Goal: Information Seeking & Learning: Learn about a topic

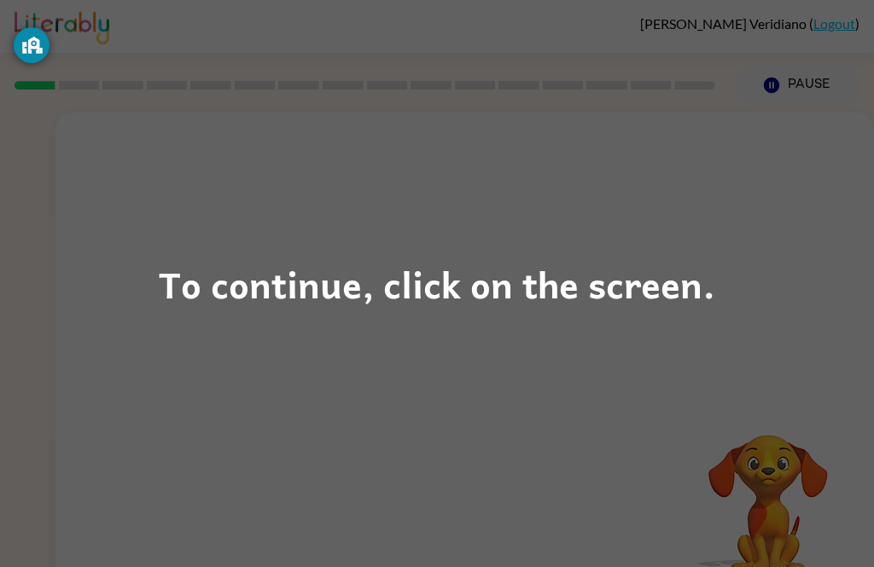
scroll to position [1, 0]
click at [781, 302] on div "To continue, click on the screen." at bounding box center [437, 283] width 874 height 567
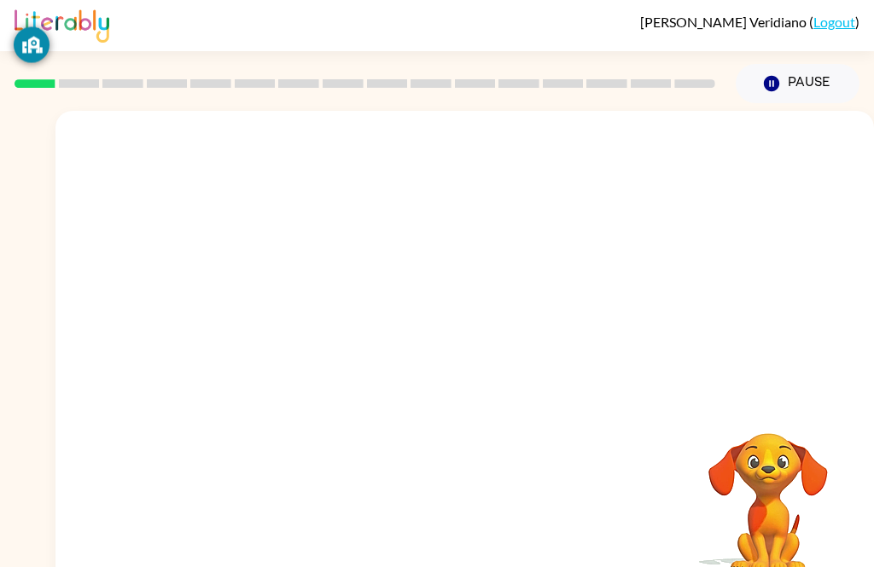
scroll to position [2, 0]
click at [601, 255] on div at bounding box center [464, 254] width 818 height 287
click at [512, 365] on div at bounding box center [464, 363] width 109 height 62
click at [466, 361] on div at bounding box center [464, 363] width 109 height 62
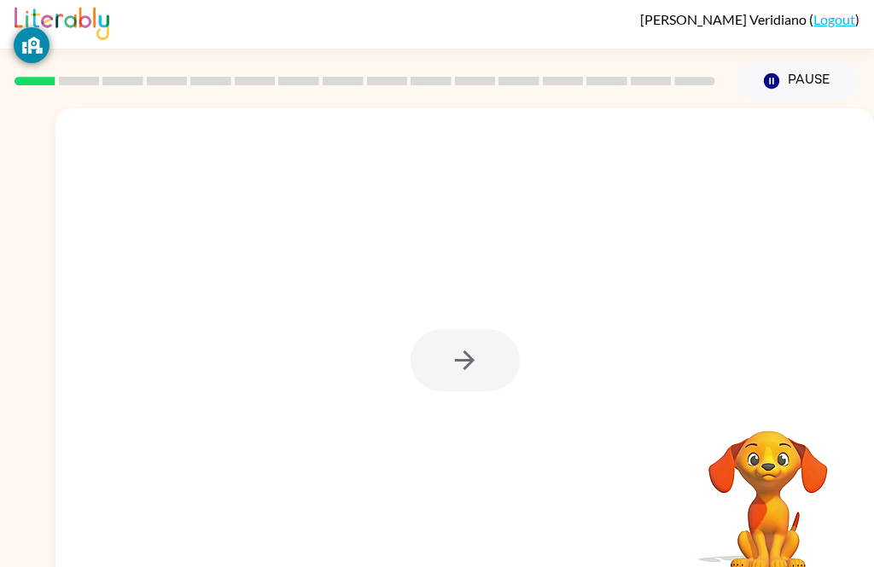
click at [470, 350] on div at bounding box center [464, 360] width 109 height 62
click at [468, 356] on div at bounding box center [464, 360] width 109 height 62
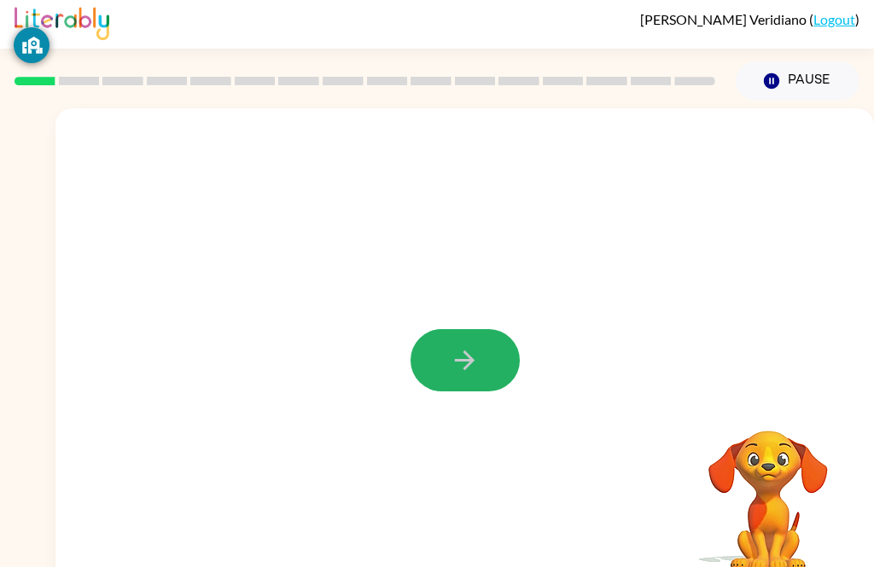
click at [468, 353] on icon "button" at bounding box center [465, 361] width 30 height 30
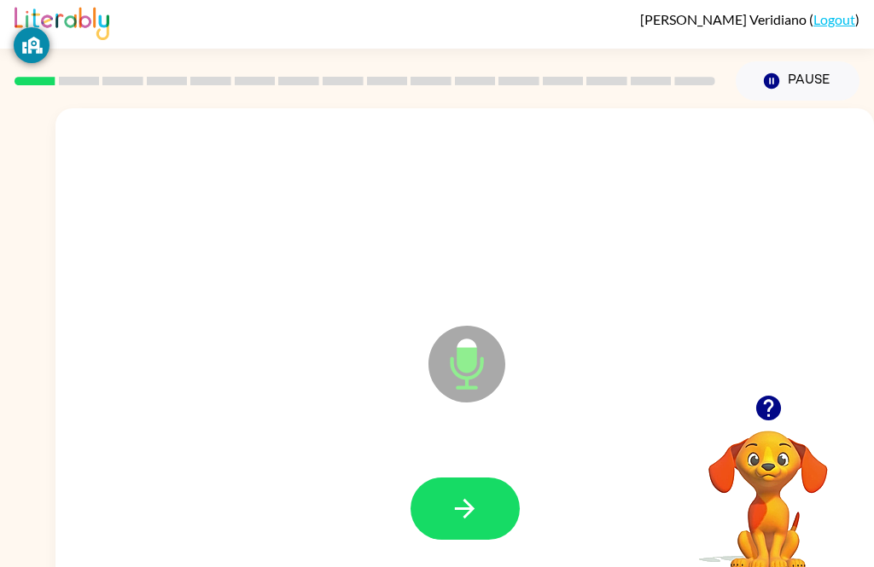
click at [501, 524] on button "button" at bounding box center [464, 509] width 109 height 62
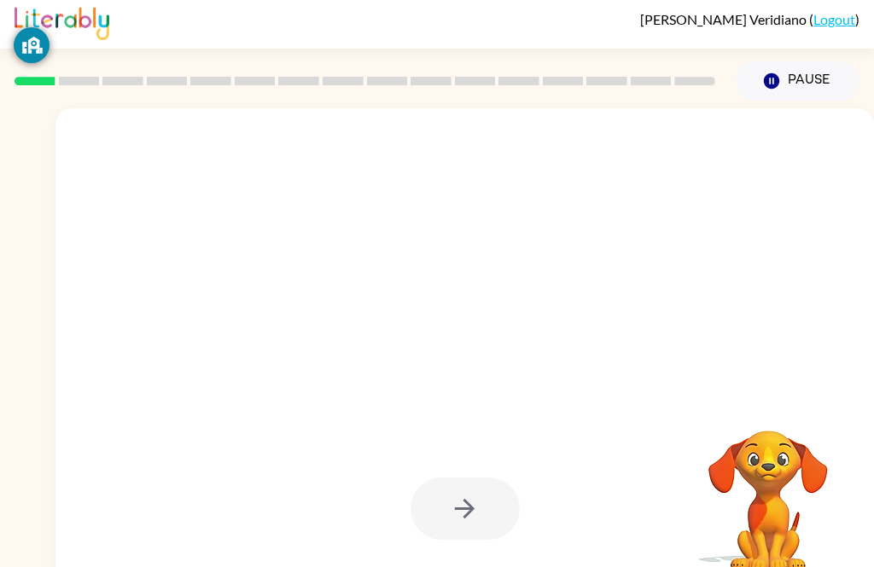
click at [473, 515] on div at bounding box center [464, 509] width 109 height 62
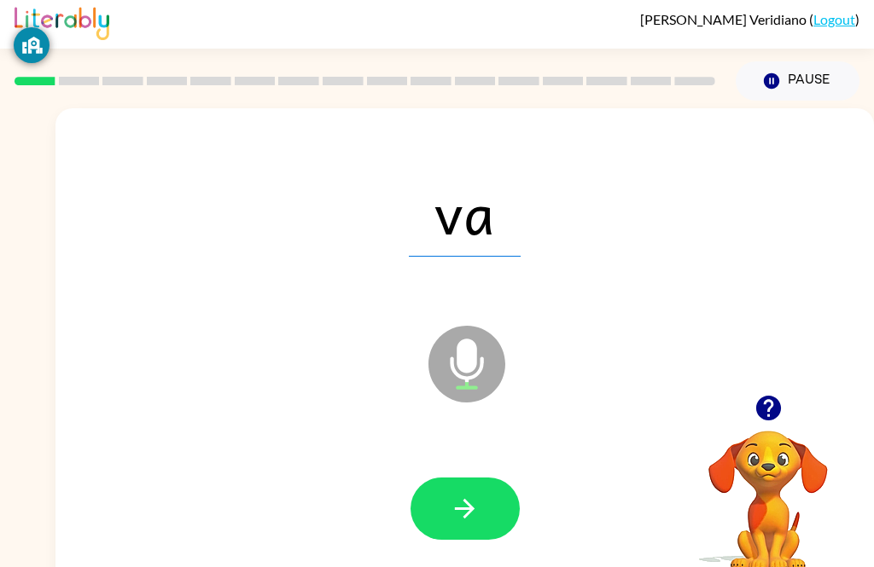
click at [491, 503] on button "button" at bounding box center [464, 509] width 109 height 62
click at [478, 515] on icon "button" at bounding box center [465, 509] width 30 height 30
click at [455, 497] on icon "button" at bounding box center [465, 509] width 30 height 30
click at [474, 500] on icon "button" at bounding box center [465, 509] width 30 height 30
click at [541, 484] on div at bounding box center [465, 509] width 784 height 140
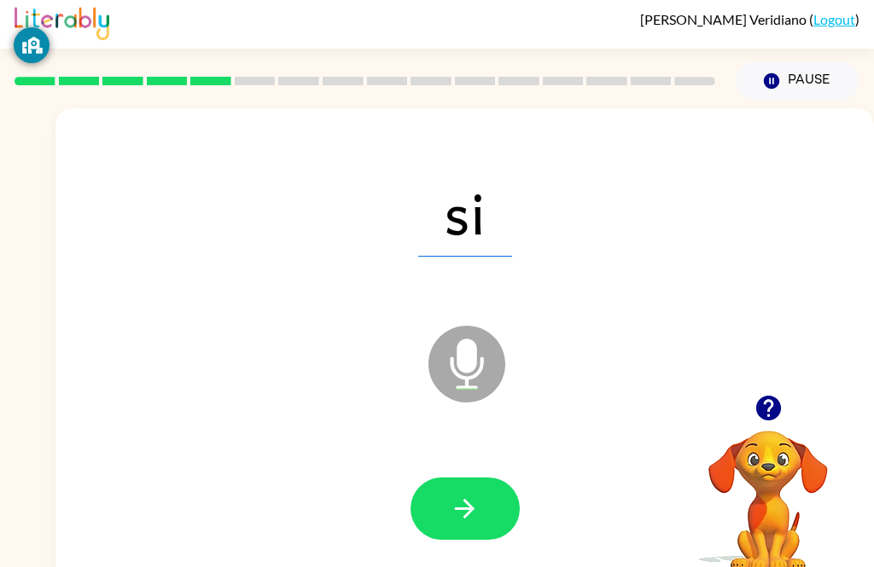
click at [492, 510] on button "button" at bounding box center [464, 509] width 109 height 62
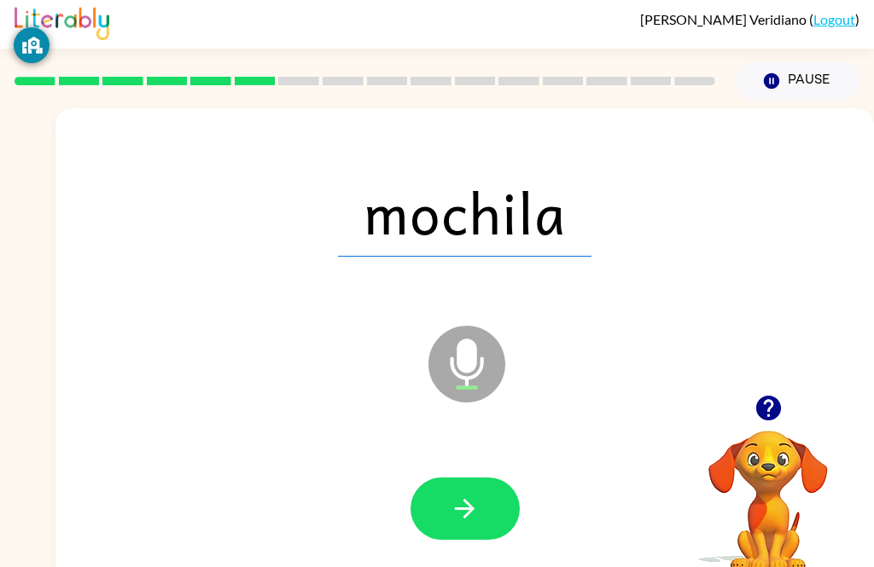
click at [442, 480] on button "button" at bounding box center [464, 509] width 109 height 62
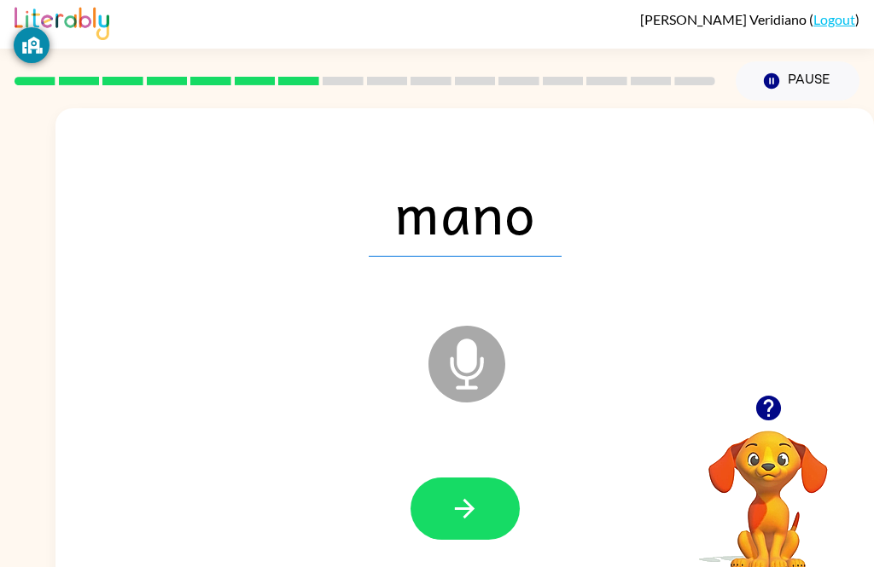
click at [474, 500] on icon "button" at bounding box center [465, 509] width 30 height 30
click at [467, 506] on icon "button" at bounding box center [465, 509] width 30 height 30
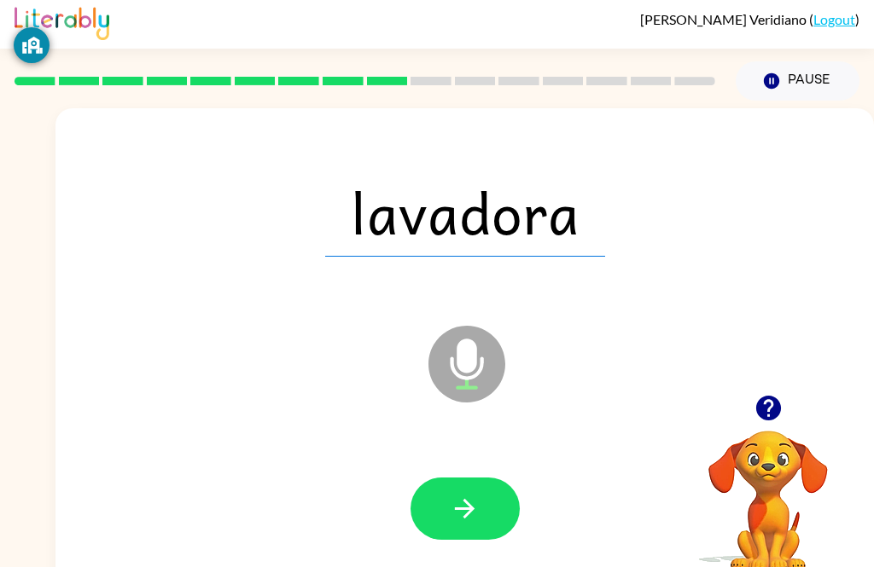
click at [473, 503] on icon "button" at bounding box center [465, 509] width 30 height 30
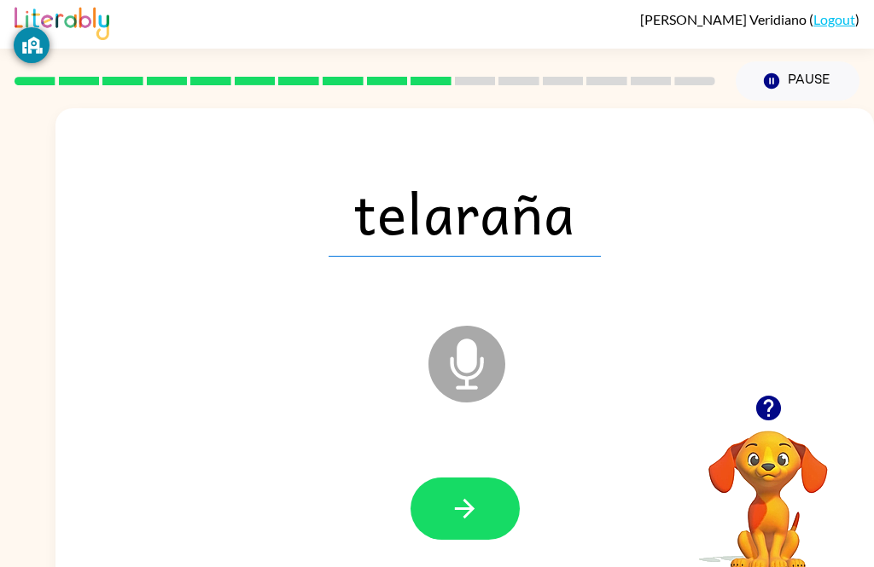
click at [480, 502] on button "button" at bounding box center [464, 509] width 109 height 62
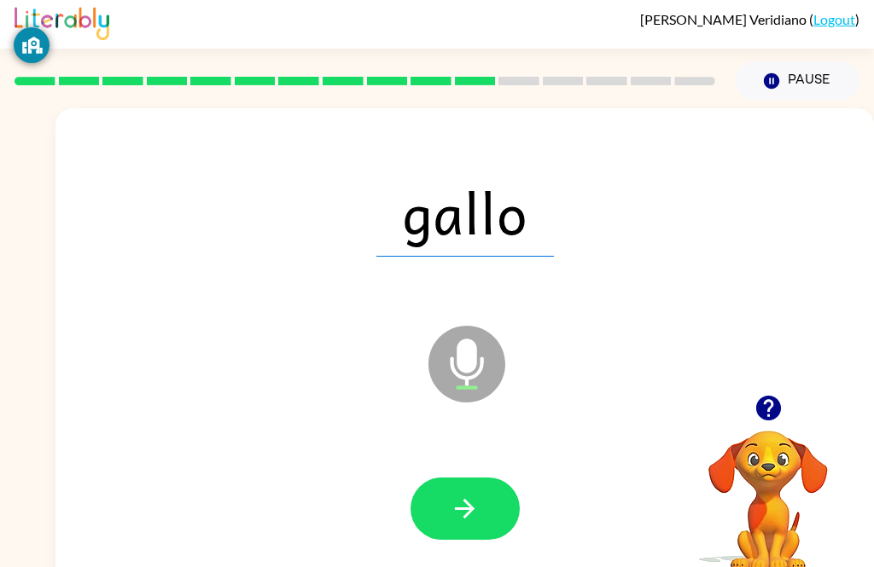
click at [466, 499] on icon "button" at bounding box center [465, 509] width 30 height 30
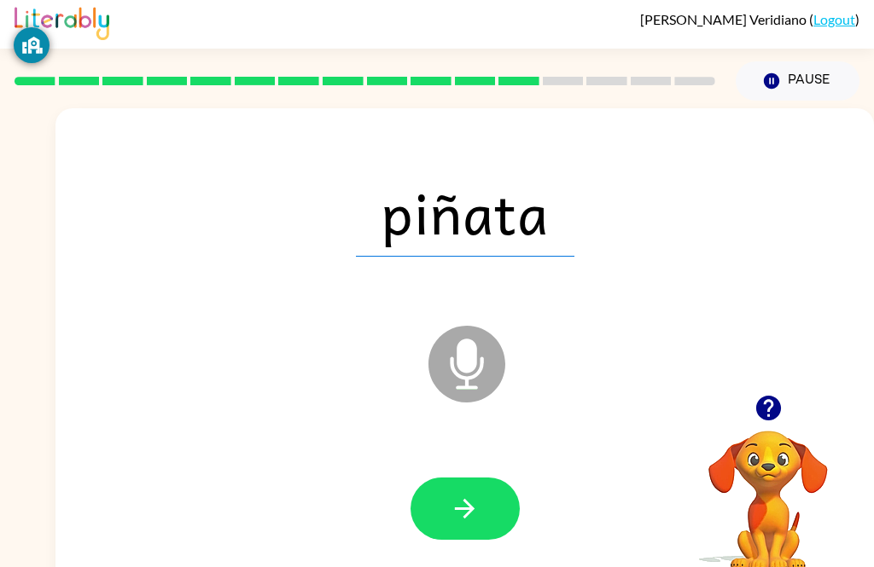
click at [478, 514] on icon "button" at bounding box center [465, 509] width 30 height 30
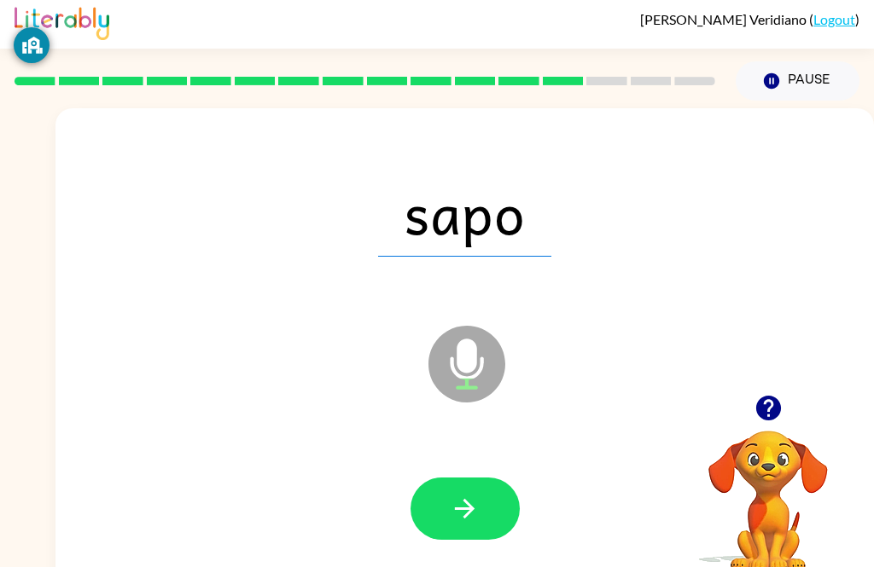
click at [457, 517] on icon "button" at bounding box center [465, 509] width 30 height 30
click at [501, 503] on button "button" at bounding box center [464, 509] width 109 height 62
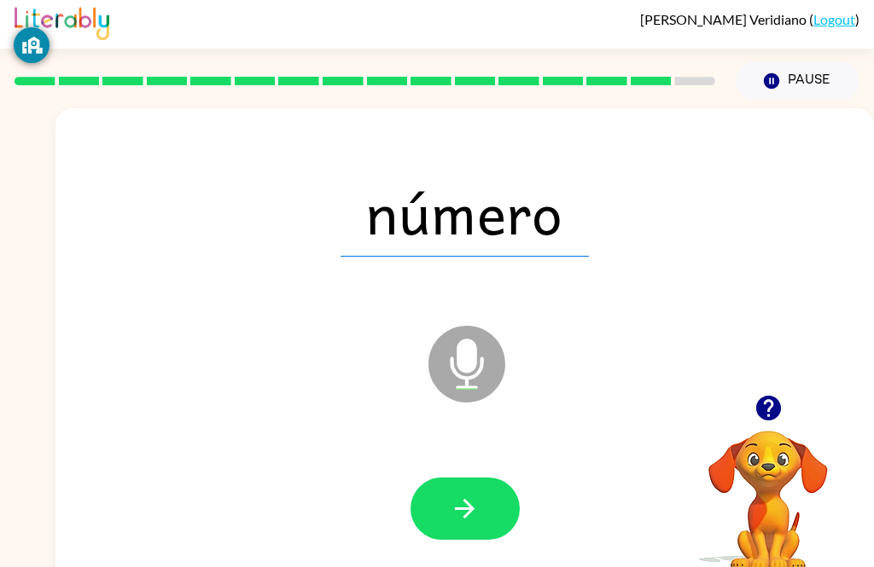
click at [486, 515] on button "button" at bounding box center [464, 509] width 109 height 62
